Goal: Information Seeking & Learning: Learn about a topic

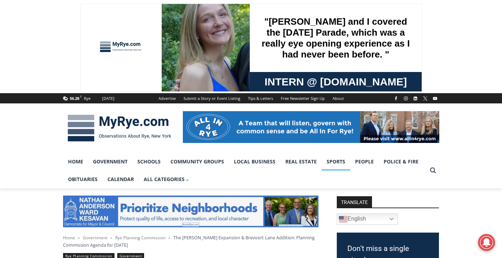
click at [338, 163] on link "Sports" at bounding box center [336, 162] width 29 height 18
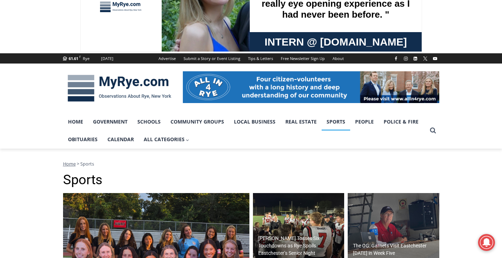
scroll to position [141, 0]
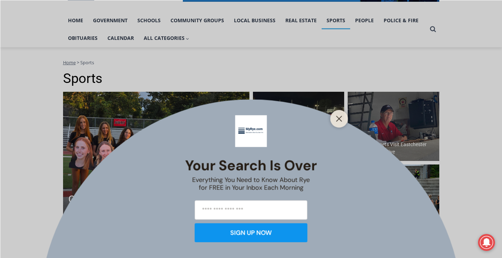
click at [182, 148] on div "Your Search is Over Everything You Need to Know About Rye for FREE in Your Inbo…" at bounding box center [251, 129] width 502 height 258
click at [344, 121] on button "Close" at bounding box center [339, 118] width 10 height 10
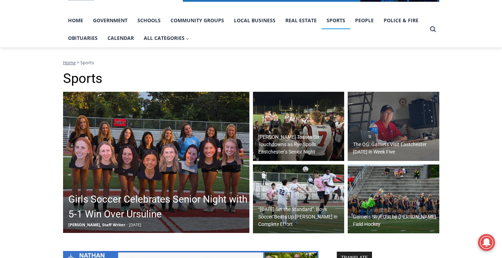
click at [179, 133] on img at bounding box center [156, 162] width 186 height 141
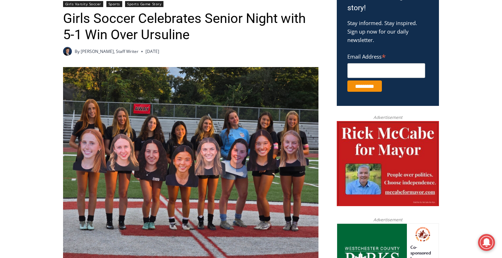
scroll to position [213, 0]
